Goal: Task Accomplishment & Management: Manage account settings

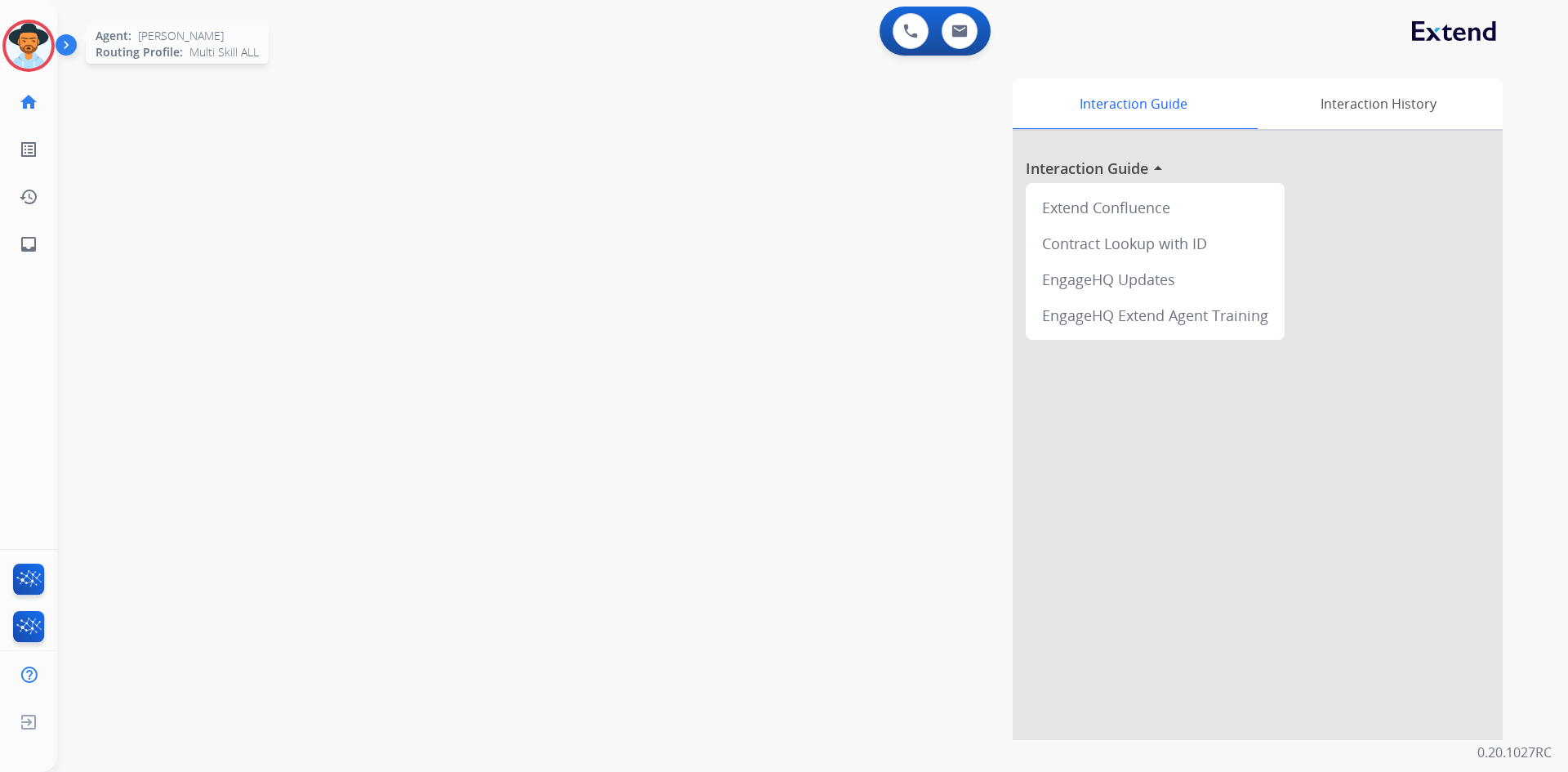
click at [36, 51] on img at bounding box center [29, 46] width 46 height 46
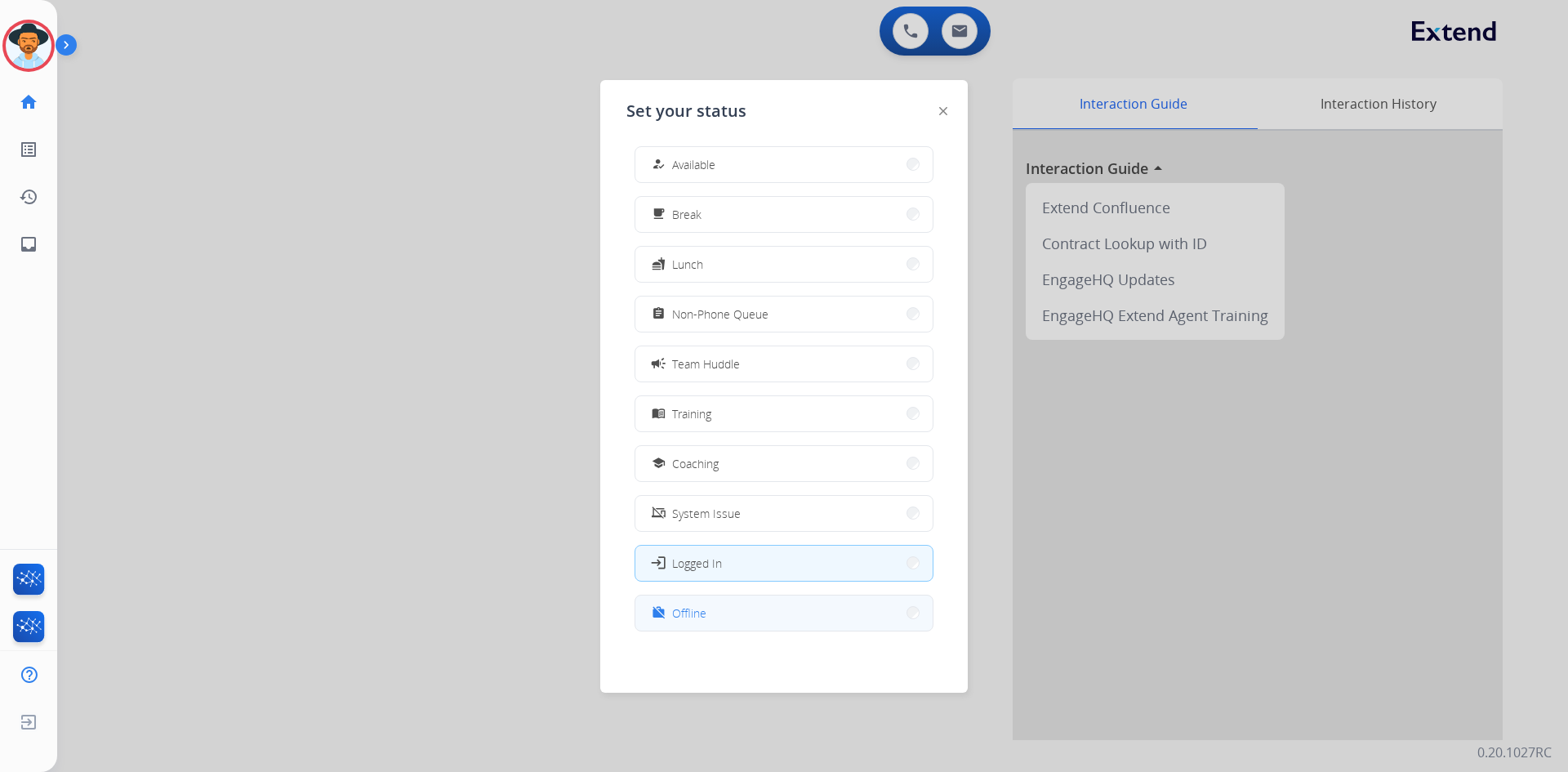
scroll to position [5, 0]
click at [773, 622] on button "work_off Offline" at bounding box center [784, 611] width 297 height 36
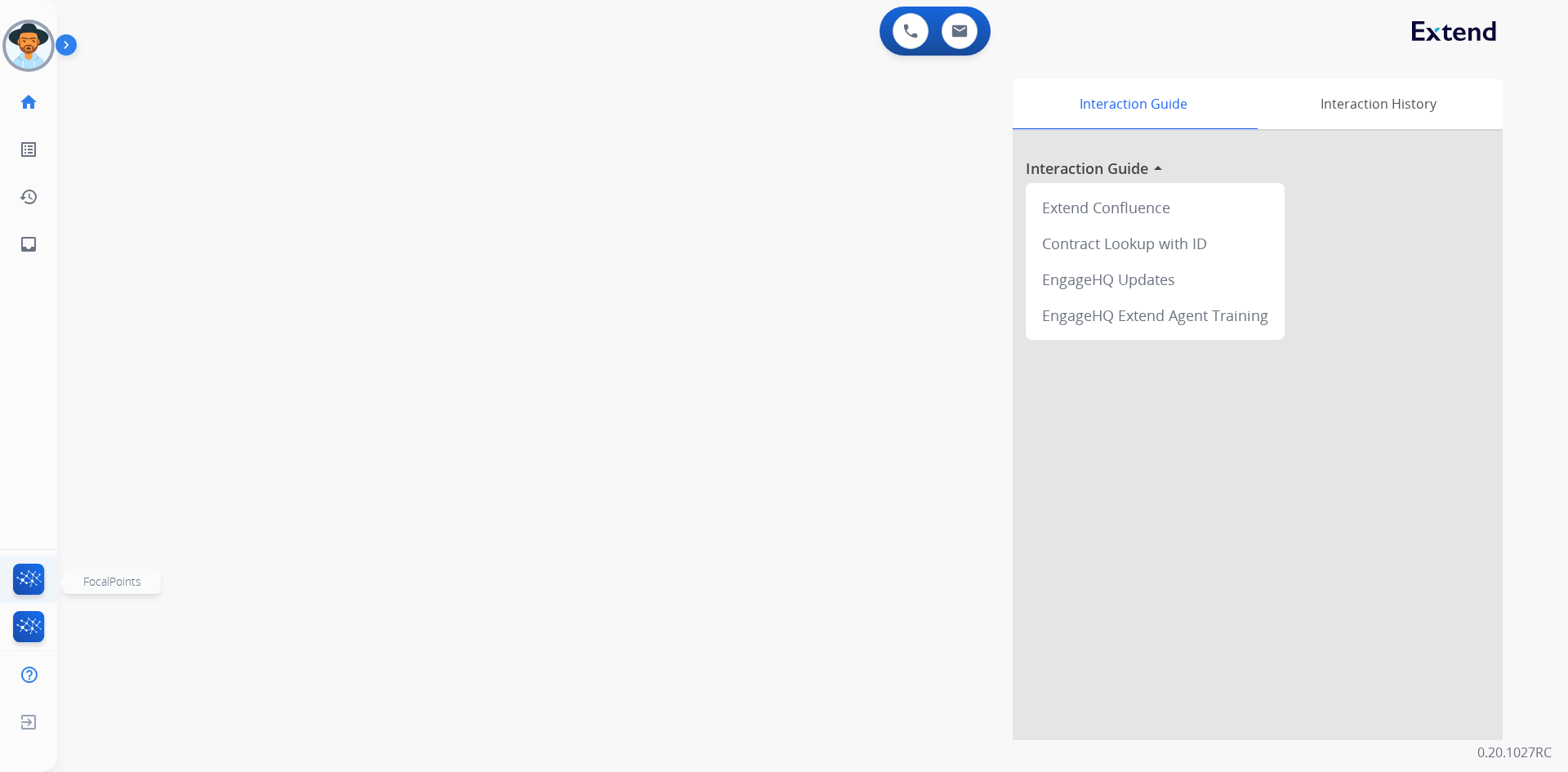
click at [21, 566] on img at bounding box center [29, 582] width 38 height 37
